Goal: Task Accomplishment & Management: Use online tool/utility

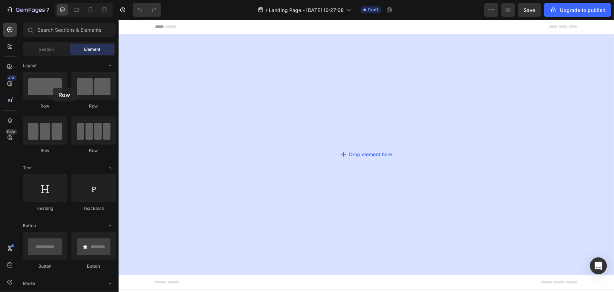
drag, startPoint x: 171, startPoint y: 107, endPoint x: 217, endPoint y: 98, distance: 46.7
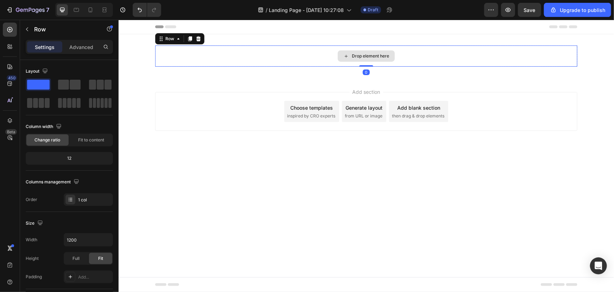
drag, startPoint x: 366, startPoint y: 70, endPoint x: 394, endPoint y: 70, distance: 27.8
click at [410, 52] on div "Drop element here Row 0" at bounding box center [366, 55] width 423 height 21
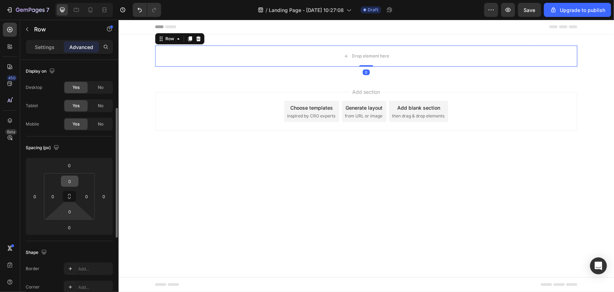
scroll to position [32, 0]
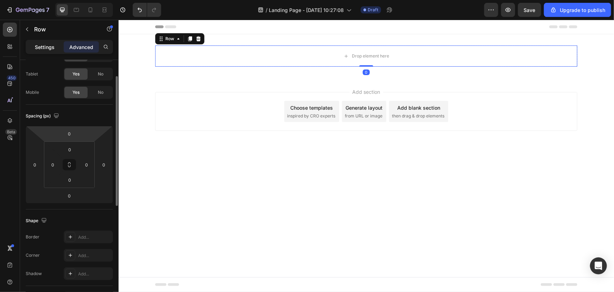
click at [42, 45] on p "Settings" at bounding box center [45, 46] width 20 height 7
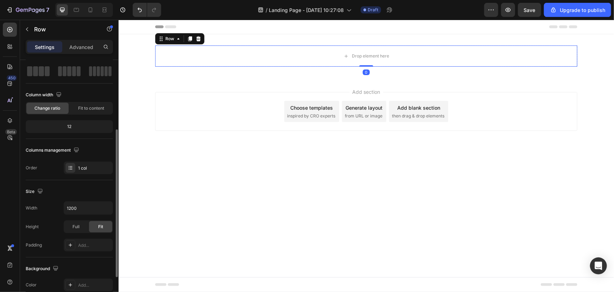
scroll to position [64, 0]
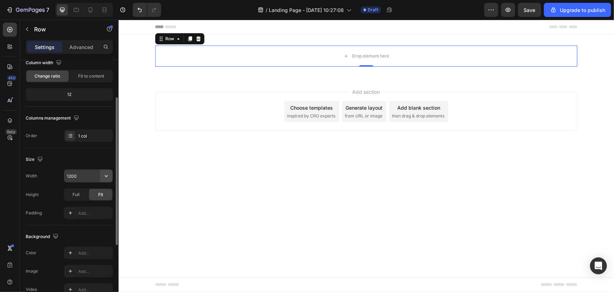
click at [108, 175] on icon "button" at bounding box center [106, 175] width 7 height 7
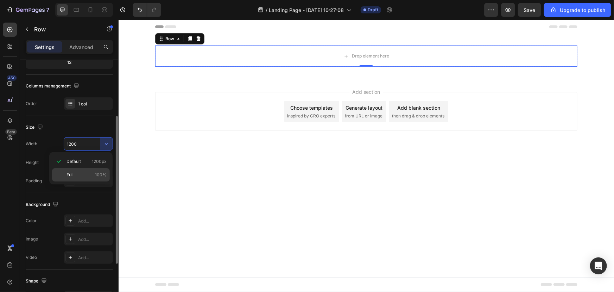
click at [81, 176] on p "Full 100%" at bounding box center [87, 174] width 40 height 6
type input "100%"
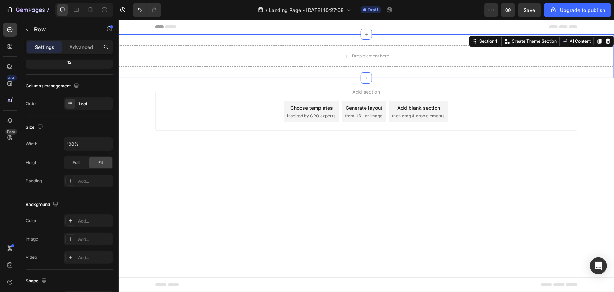
click at [195, 74] on div "Drop element here Row Section 1 You can create reusable sections Create Theme S…" at bounding box center [366, 56] width 496 height 44
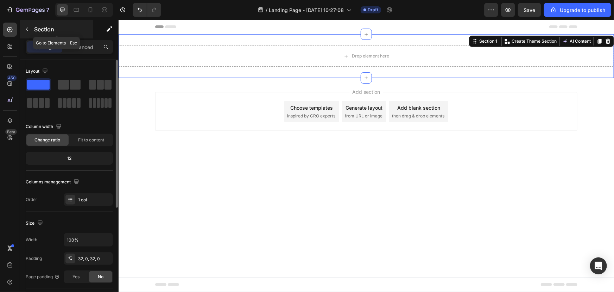
click at [49, 24] on div "Section" at bounding box center [56, 29] width 73 height 18
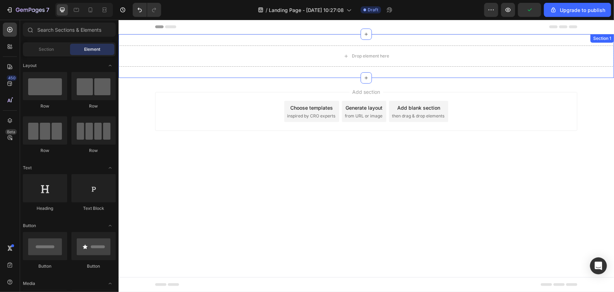
click at [200, 75] on div "Drop element here Row Section 1" at bounding box center [366, 56] width 496 height 44
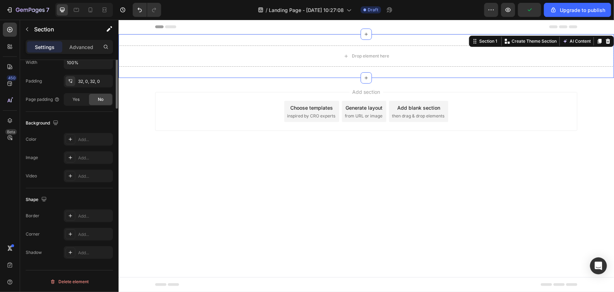
scroll to position [17, 0]
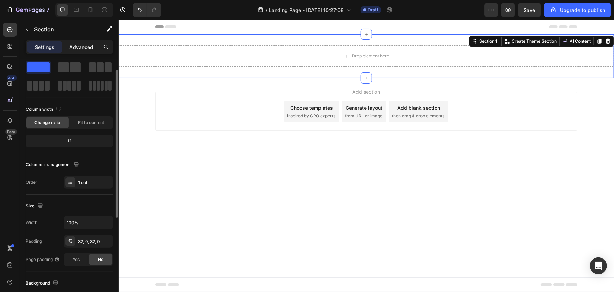
click at [76, 49] on p "Advanced" at bounding box center [81, 46] width 24 height 7
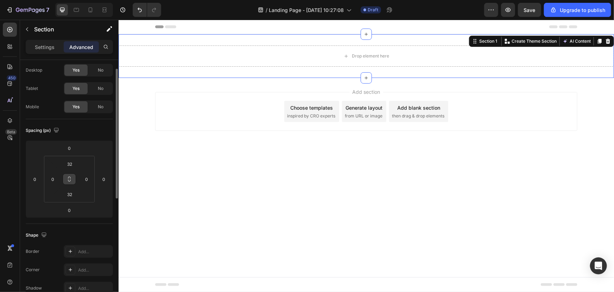
click at [70, 181] on icon at bounding box center [70, 179] width 6 height 6
click at [68, 163] on input "32" at bounding box center [70, 163] width 14 height 11
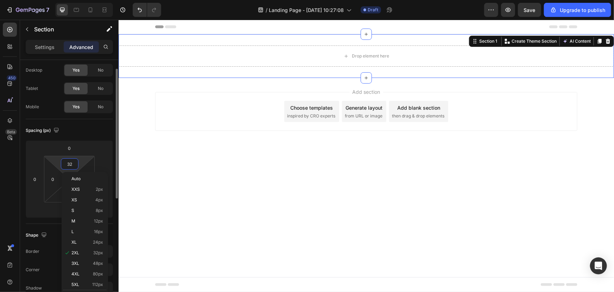
type input "0"
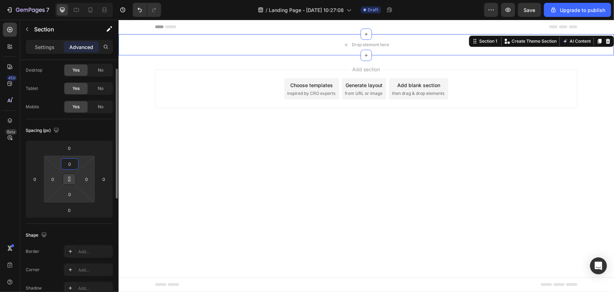
type input "0"
click at [53, 47] on p "Settings" at bounding box center [45, 46] width 20 height 7
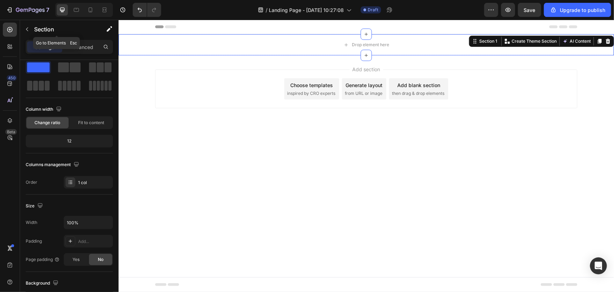
click at [35, 30] on p "Section" at bounding box center [63, 29] width 58 height 8
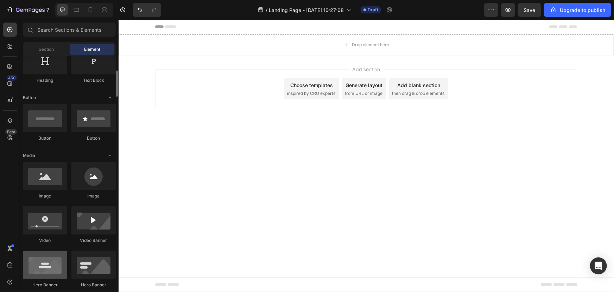
scroll to position [192, 0]
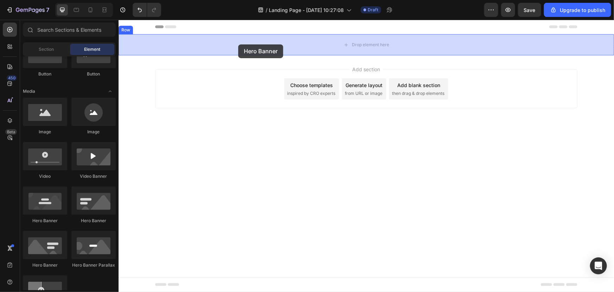
drag, startPoint x: 170, startPoint y: 224, endPoint x: 238, endPoint y: 44, distance: 191.9
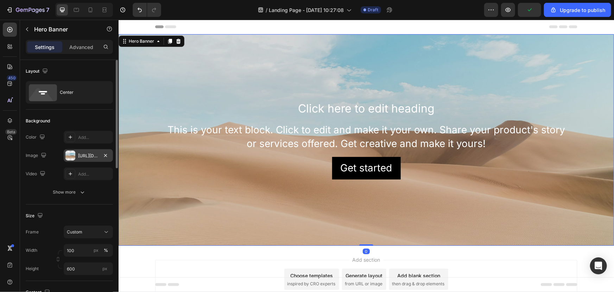
click at [80, 159] on div "[URL][DOMAIN_NAME]" at bounding box center [88, 155] width 49 height 13
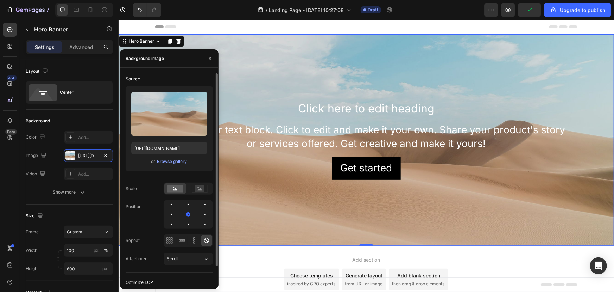
scroll to position [18, 0]
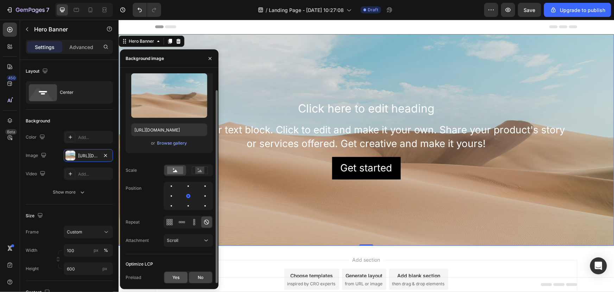
click at [178, 274] on span "Yes" at bounding box center [176, 277] width 7 height 6
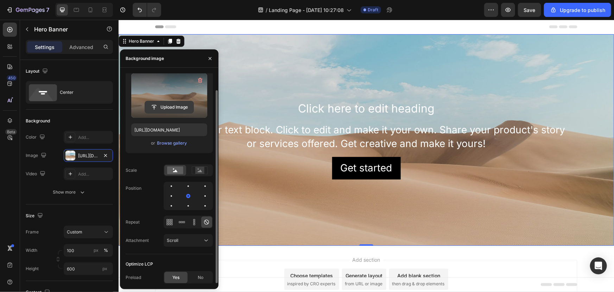
click at [169, 106] on input "file" at bounding box center [169, 107] width 49 height 12
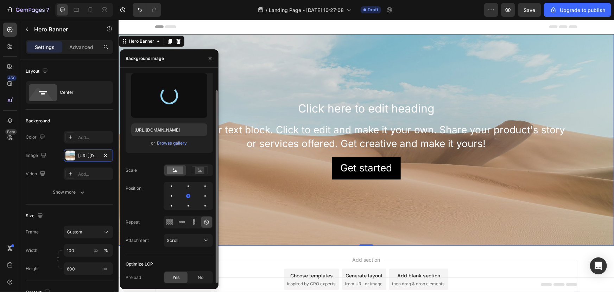
type input "[URL][DOMAIN_NAME]"
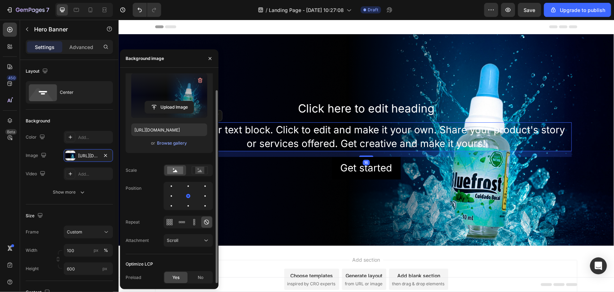
click at [328, 140] on div "This is your text block. Click to edit and make it your own. Share your product…" at bounding box center [366, 136] width 411 height 29
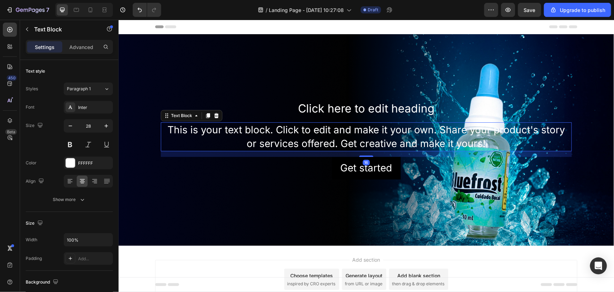
click at [215, 118] on div at bounding box center [216, 115] width 8 height 8
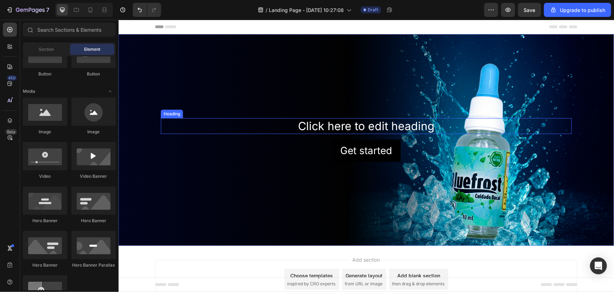
click at [258, 120] on h2 "Click here to edit heading" at bounding box center [366, 126] width 411 height 16
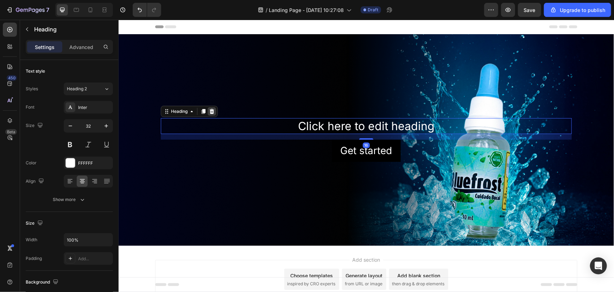
click at [210, 112] on icon at bounding box center [211, 110] width 5 height 5
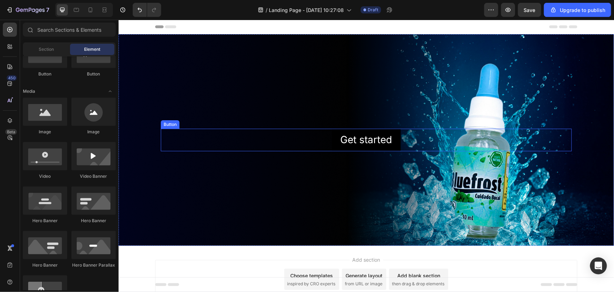
click at [248, 131] on div "Get started Button" at bounding box center [366, 139] width 411 height 22
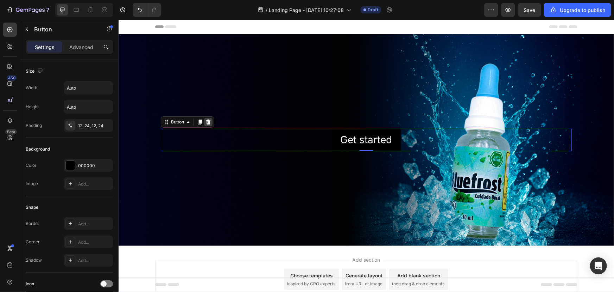
click at [207, 123] on icon at bounding box center [208, 121] width 5 height 5
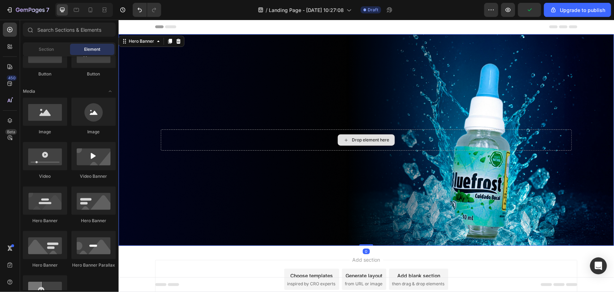
click at [284, 141] on div "Drop element here" at bounding box center [366, 139] width 411 height 21
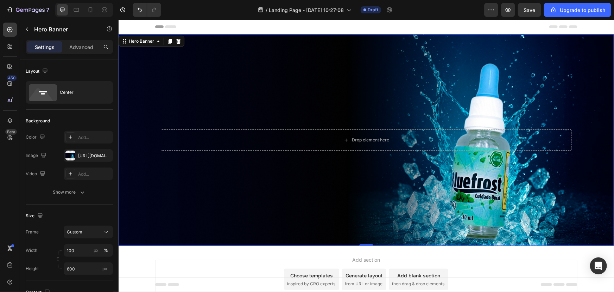
click at [255, 122] on div "Background Image" at bounding box center [366, 139] width 496 height 211
click at [46, 28] on p "Hero Banner" at bounding box center [64, 29] width 60 height 8
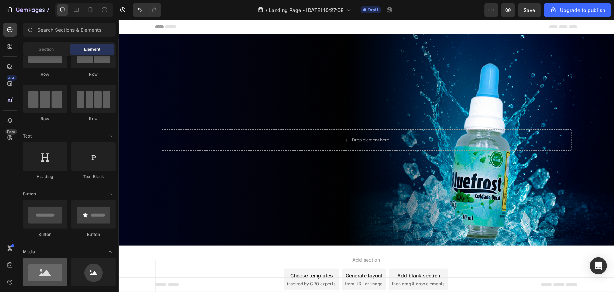
scroll to position [0, 0]
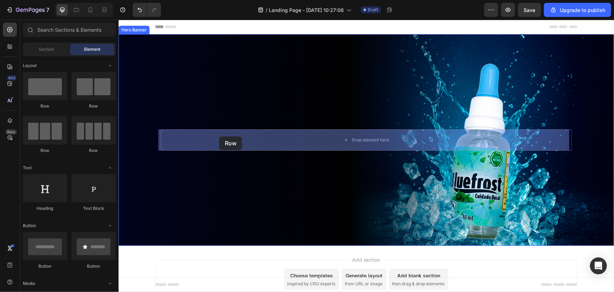
drag, startPoint x: 174, startPoint y: 106, endPoint x: 219, endPoint y: 136, distance: 54.4
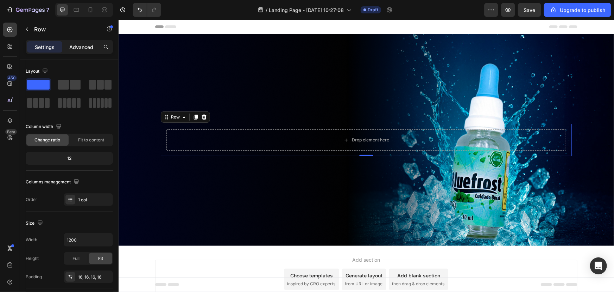
click at [74, 46] on p "Advanced" at bounding box center [81, 46] width 24 height 7
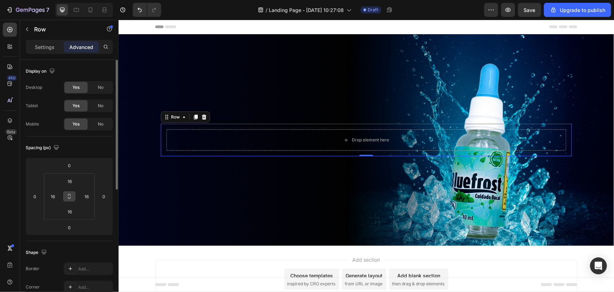
click at [70, 194] on icon at bounding box center [70, 196] width 6 height 6
click at [68, 182] on input "16" at bounding box center [70, 181] width 14 height 11
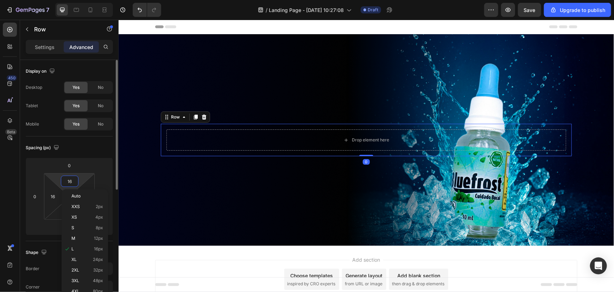
type input "0"
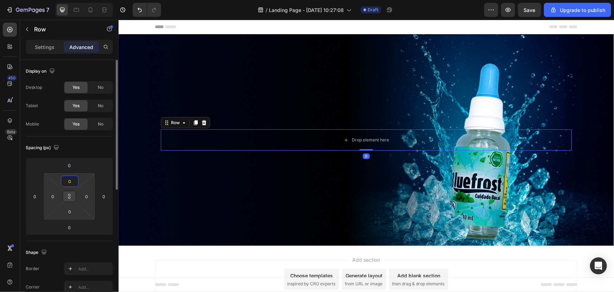
paste input "Copy element from Gempages!"
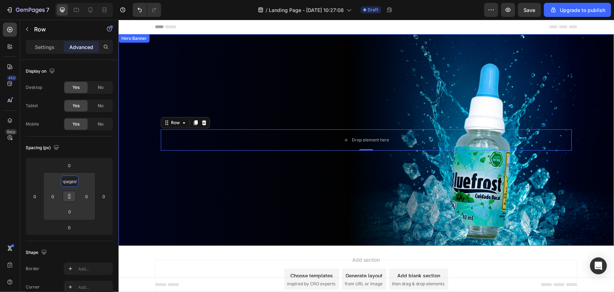
type input "0"
click at [194, 195] on div "Background Image" at bounding box center [366, 139] width 496 height 211
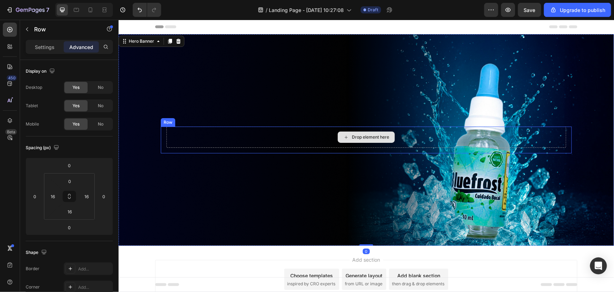
click at [224, 135] on div "Drop element here" at bounding box center [366, 136] width 400 height 21
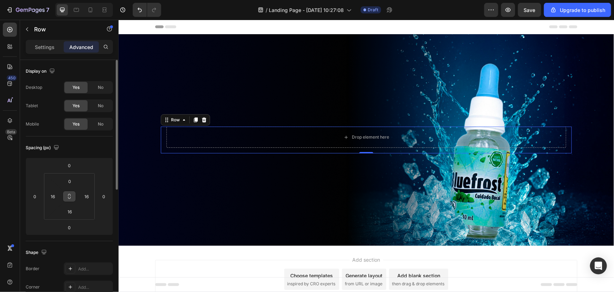
click at [69, 199] on button at bounding box center [69, 195] width 13 height 11
click at [70, 181] on input "0" at bounding box center [70, 181] width 14 height 11
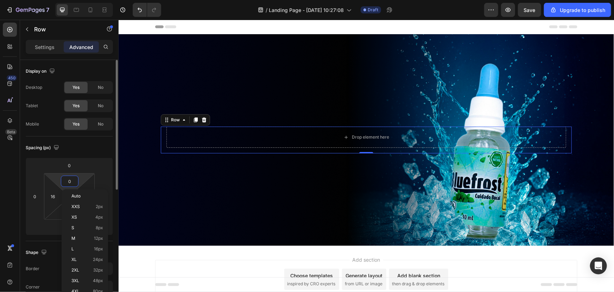
type input "0"
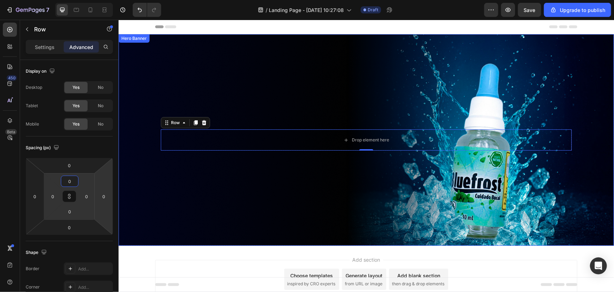
click at [297, 206] on div "Background Image" at bounding box center [366, 139] width 496 height 211
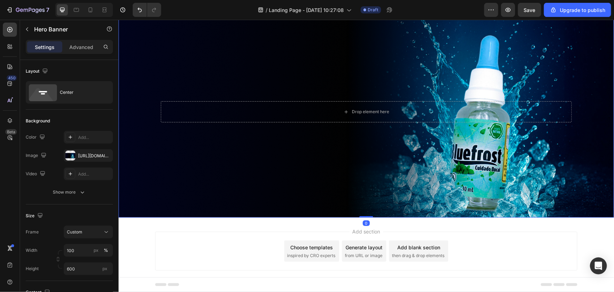
scroll to position [32, 0]
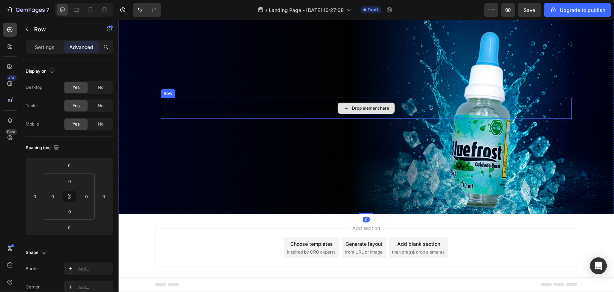
click at [271, 112] on div "Drop element here" at bounding box center [366, 107] width 411 height 21
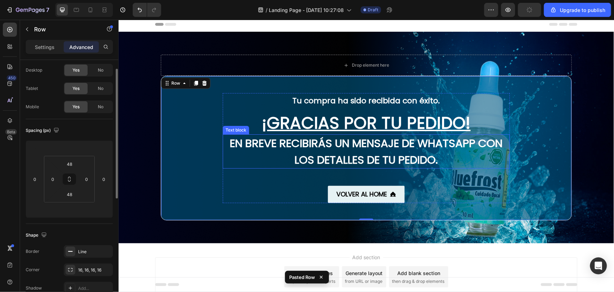
scroll to position [0, 0]
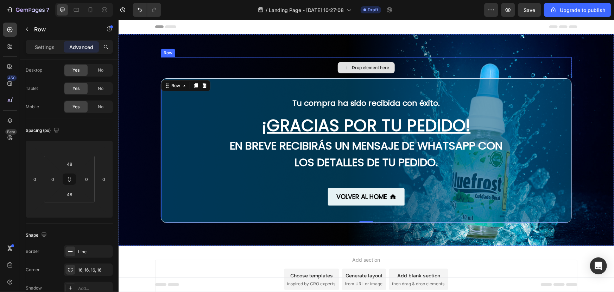
click at [183, 63] on div "Drop element here" at bounding box center [366, 67] width 411 height 21
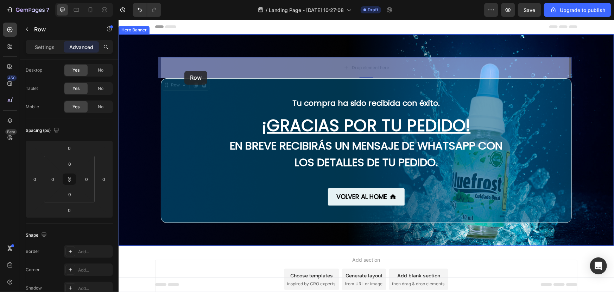
drag, startPoint x: 168, startPoint y: 86, endPoint x: 184, endPoint y: 70, distance: 22.4
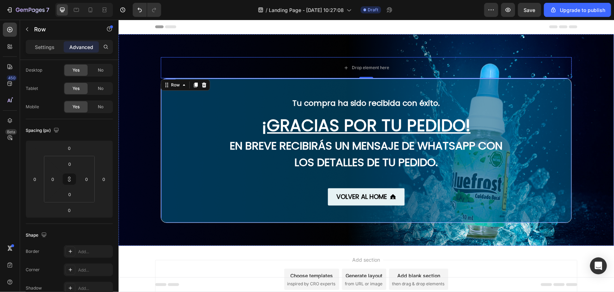
click at [174, 114] on div "Tu compra ha sido recibida con éxito. Text block ¡GRACIAS POR TU PEDIDO! Headin…" at bounding box center [366, 149] width 411 height 109
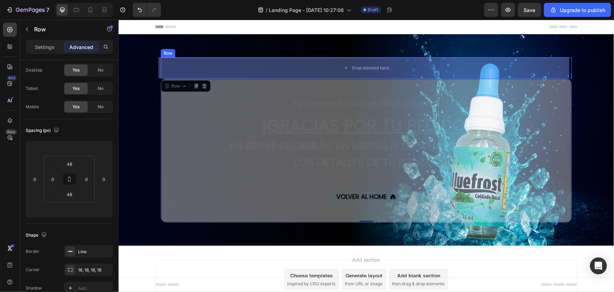
drag, startPoint x: 171, startPoint y: 87, endPoint x: 205, endPoint y: 63, distance: 41.4
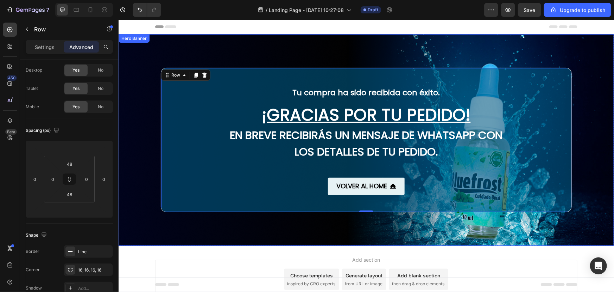
click at [135, 130] on div "Background Image" at bounding box center [366, 139] width 496 height 211
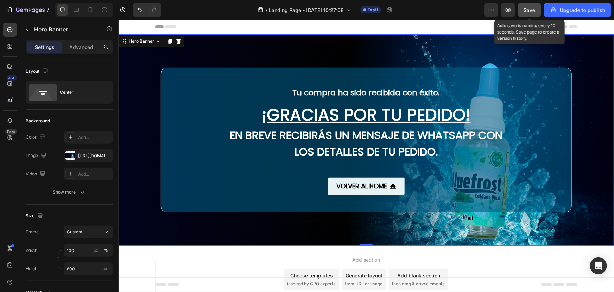
click at [535, 15] on button "Save" at bounding box center [529, 10] width 23 height 14
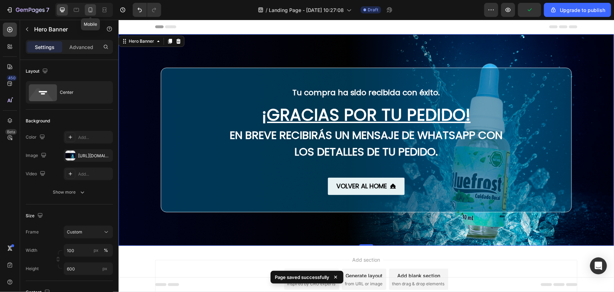
click at [94, 10] on icon at bounding box center [90, 9] width 7 height 7
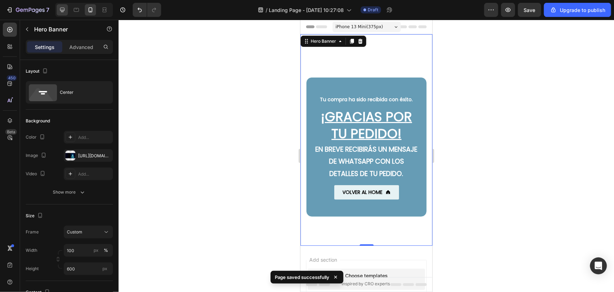
click at [58, 11] on div at bounding box center [62, 9] width 11 height 11
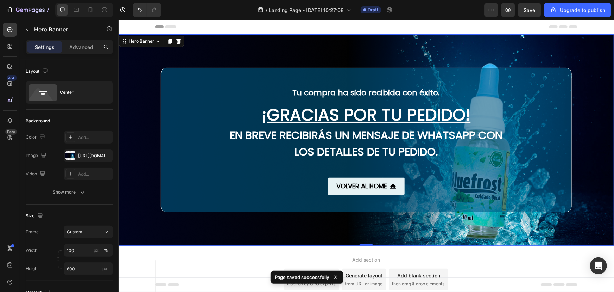
click at [137, 89] on div "Background Image" at bounding box center [366, 139] width 496 height 211
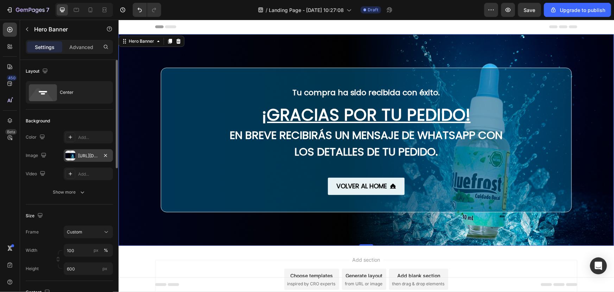
click at [85, 151] on div "[URL][DOMAIN_NAME]" at bounding box center [88, 155] width 49 height 13
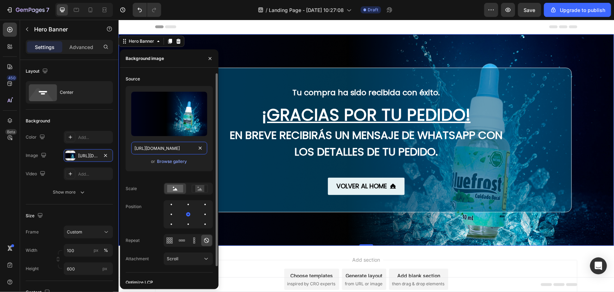
click at [179, 145] on input "[URL][DOMAIN_NAME]" at bounding box center [169, 148] width 76 height 13
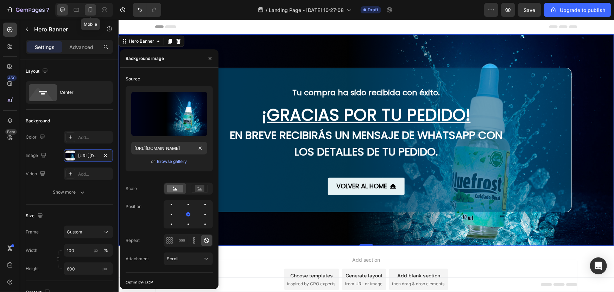
click at [89, 7] on icon at bounding box center [90, 9] width 7 height 7
type input "100%"
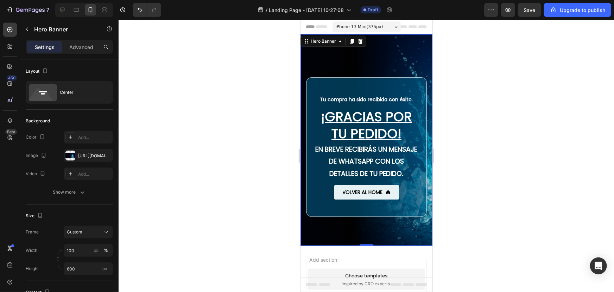
click at [381, 65] on div "Background Image" at bounding box center [366, 139] width 132 height 211
click at [70, 148] on div "The changes might be hidden by the video. Color Add... Image [URL][DOMAIN_NAME]…" at bounding box center [69, 155] width 87 height 49
click at [73, 151] on div at bounding box center [70, 155] width 10 height 10
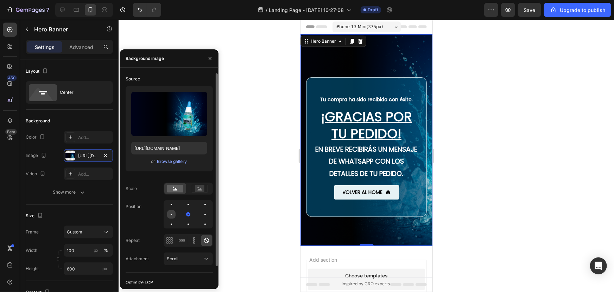
click at [171, 211] on div at bounding box center [171, 214] width 8 height 8
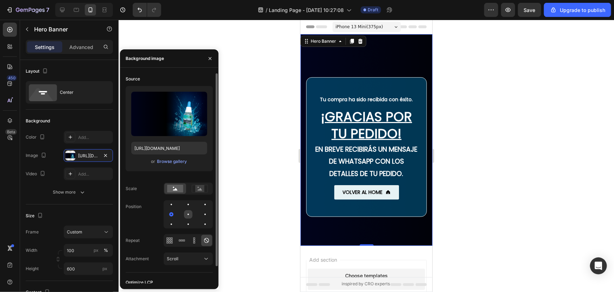
click at [189, 212] on div at bounding box center [188, 214] width 8 height 8
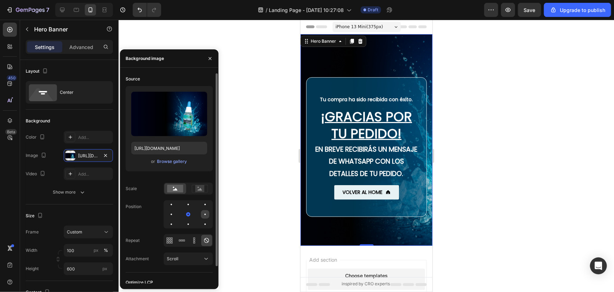
click at [208, 212] on div at bounding box center [205, 214] width 8 height 8
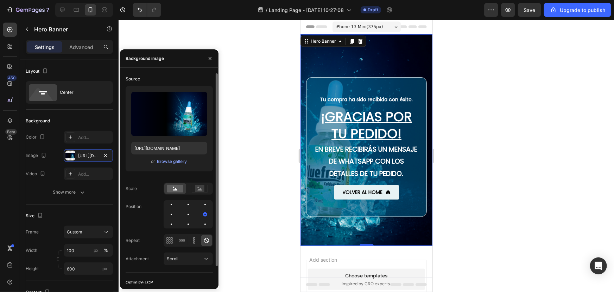
click at [199, 206] on div at bounding box center [188, 214] width 49 height 28
click at [204, 204] on div at bounding box center [205, 204] width 8 height 8
click at [190, 205] on div at bounding box center [188, 204] width 8 height 8
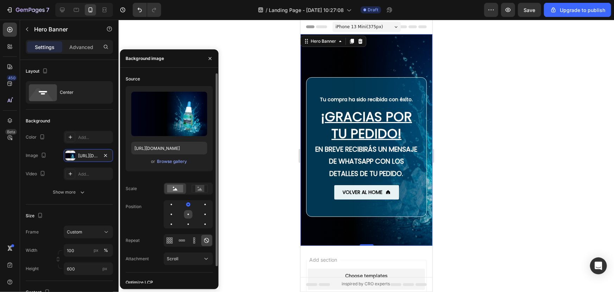
click at [192, 213] on div at bounding box center [188, 214] width 8 height 8
click at [190, 212] on div at bounding box center [188, 214] width 8 height 8
click at [189, 213] on div at bounding box center [188, 214] width 4 height 4
click at [190, 227] on div at bounding box center [188, 224] width 8 height 8
click at [202, 224] on div at bounding box center [205, 224] width 8 height 8
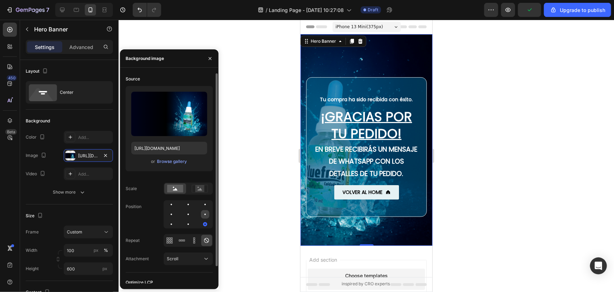
click at [204, 213] on div at bounding box center [205, 214] width 8 height 8
click at [190, 214] on div at bounding box center [188, 214] width 8 height 8
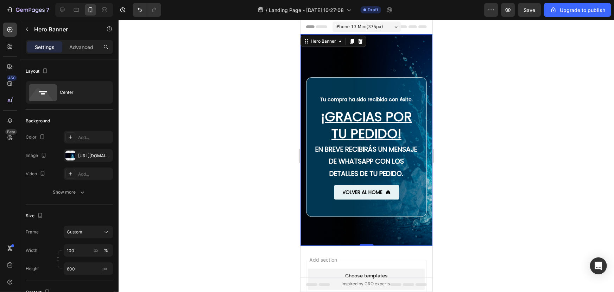
click at [245, 154] on div at bounding box center [367, 156] width 496 height 272
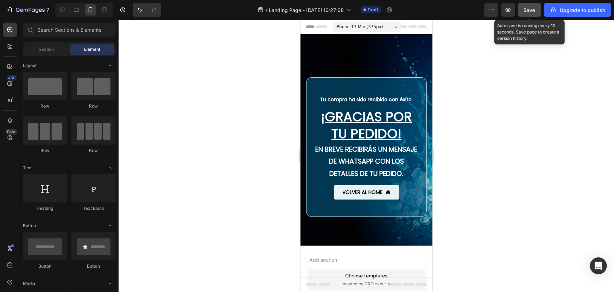
click at [526, 10] on span "Save" at bounding box center [530, 10] width 12 height 6
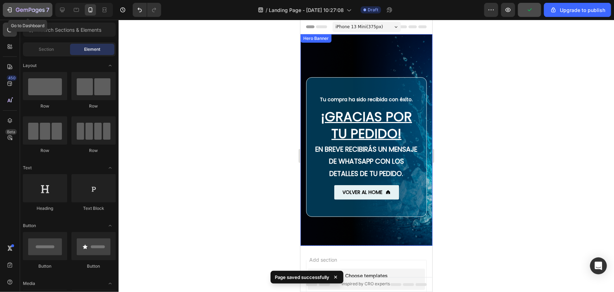
click at [42, 9] on icon "button" at bounding box center [30, 10] width 29 height 6
